Goal: Transaction & Acquisition: Purchase product/service

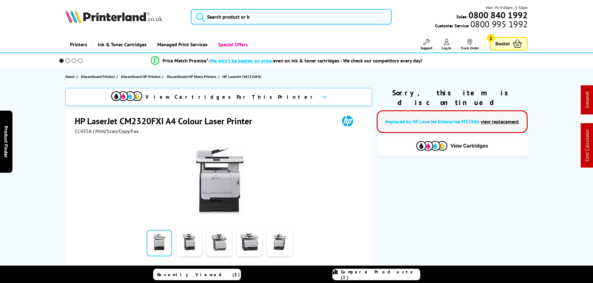
click at [491, 119] on link "view replacement" at bounding box center [499, 122] width 38 height 6
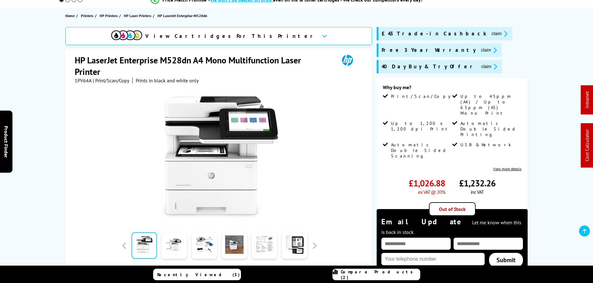
scroll to position [62, 0]
